Goal: Find specific page/section: Find specific page/section

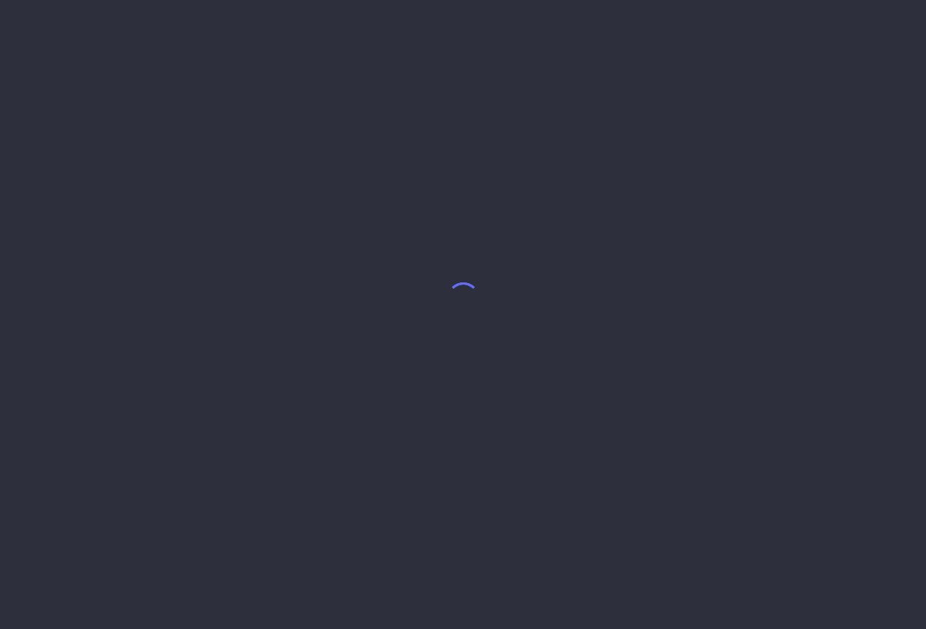
select select "8"
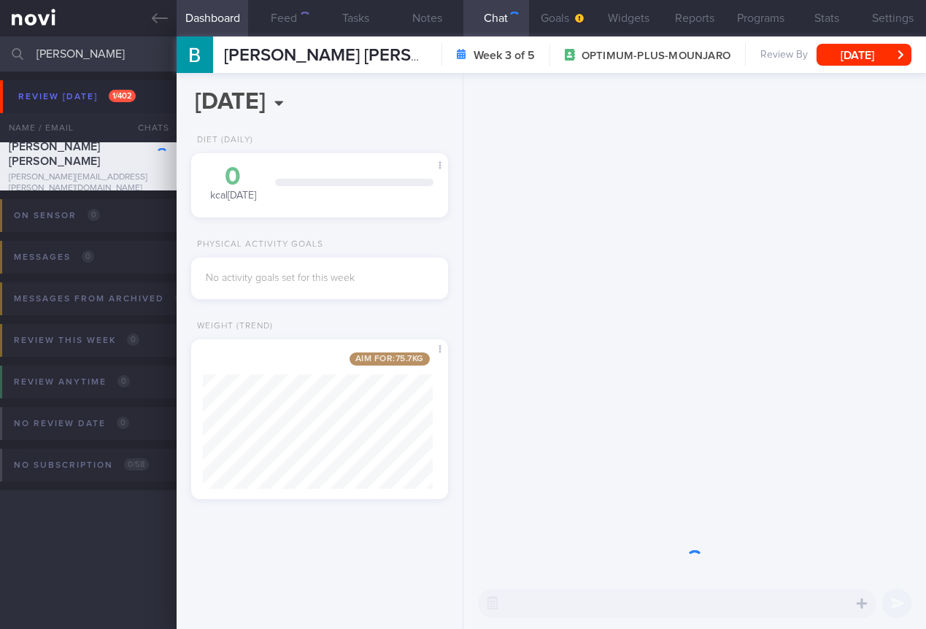
scroll to position [136, 230]
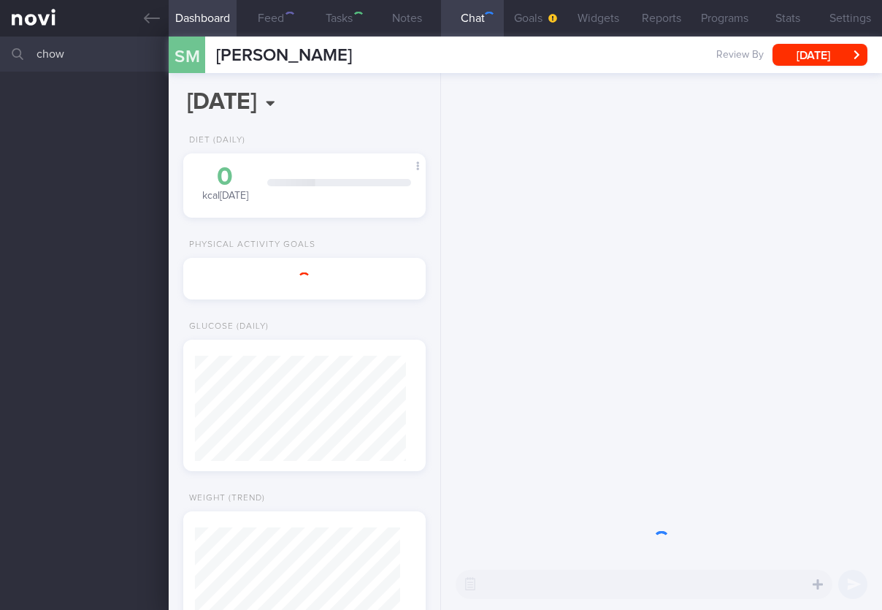
select select "8"
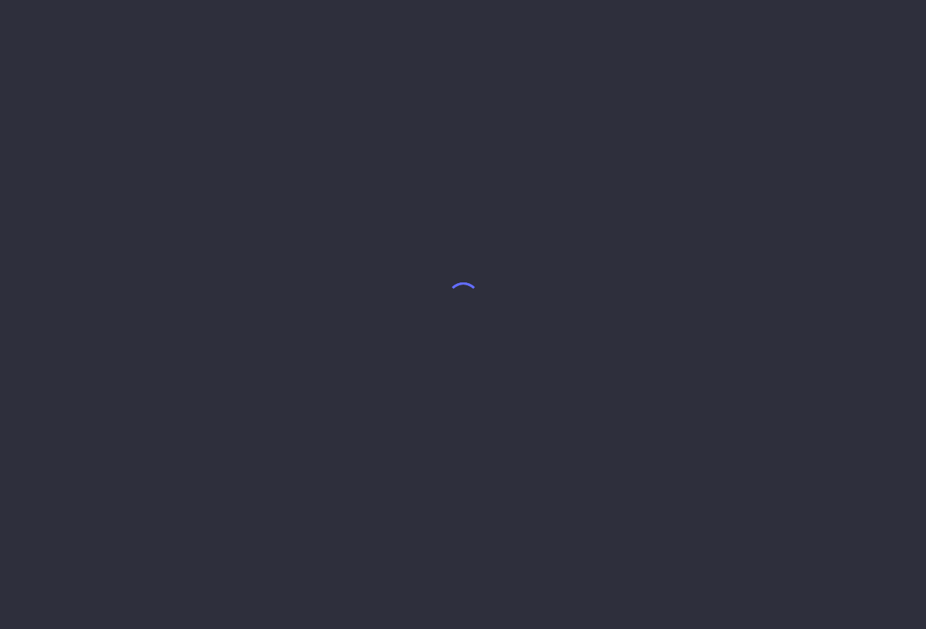
select select "8"
